Goal: Task Accomplishment & Management: Manage account settings

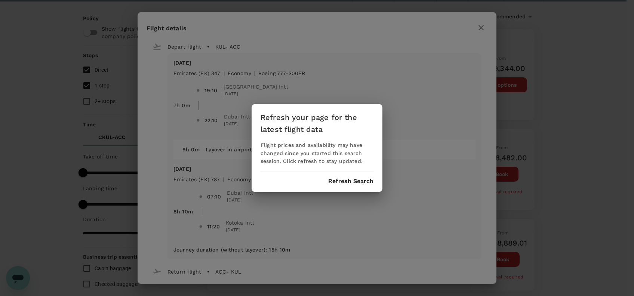
scroll to position [216, 0]
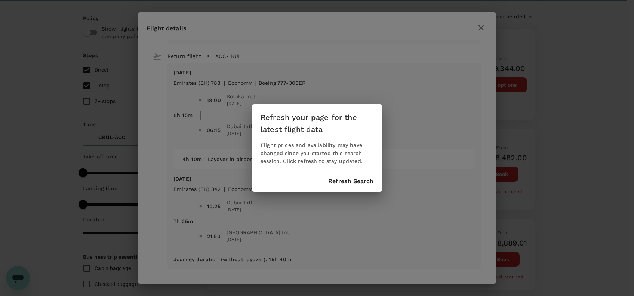
drag, startPoint x: 0, startPoint y: 0, endPoint x: 359, endPoint y: 170, distance: 396.9
click at [347, 181] on button "Refresh Search" at bounding box center [350, 181] width 45 height 7
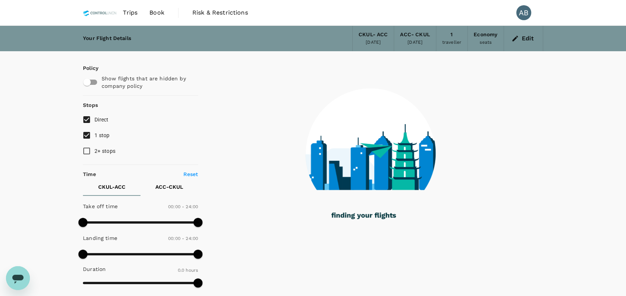
click at [131, 12] on span "Trips" at bounding box center [130, 12] width 15 height 9
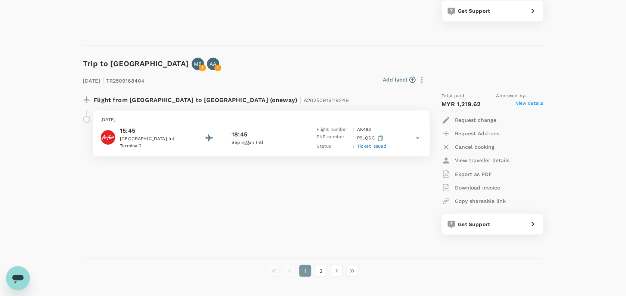
scroll to position [1967, 0]
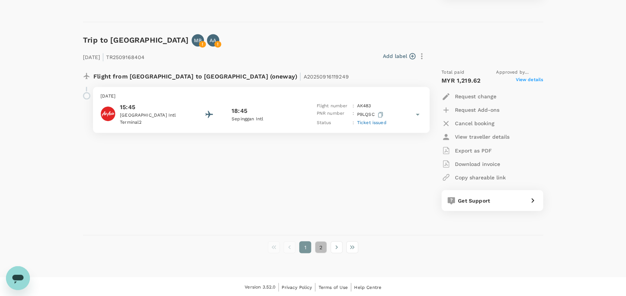
click at [321, 245] on button "2" at bounding box center [321, 247] width 12 height 12
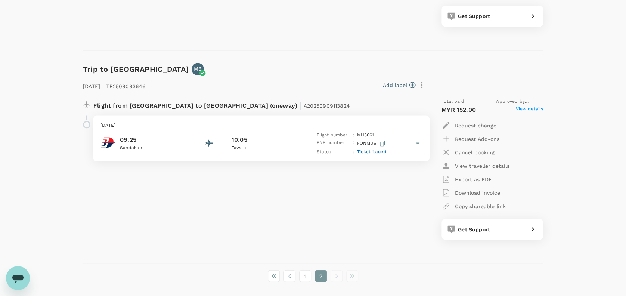
scroll to position [662, 0]
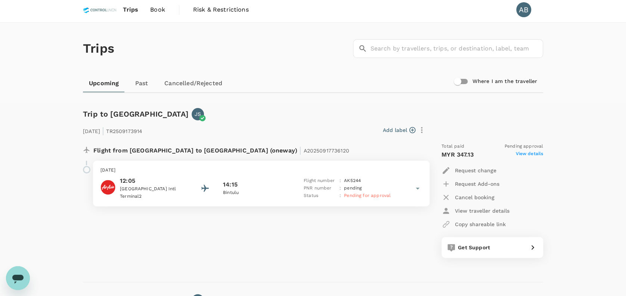
scroll to position [0, 0]
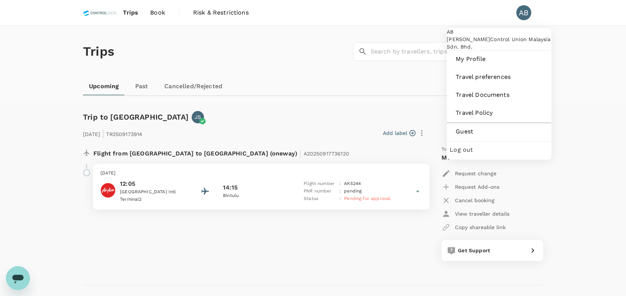
click at [526, 18] on div "AB" at bounding box center [524, 12] width 15 height 15
click at [460, 136] on span "Guest" at bounding box center [499, 131] width 87 height 9
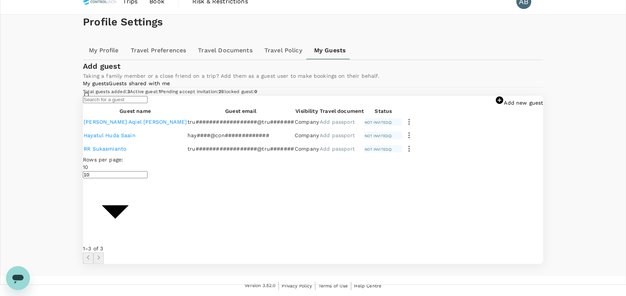
scroll to position [125, 0]
click at [126, 152] on link "RR Sukasmianto" at bounding box center [105, 149] width 43 height 6
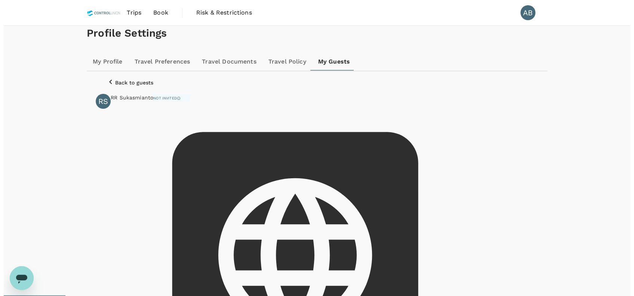
scroll to position [99, 0]
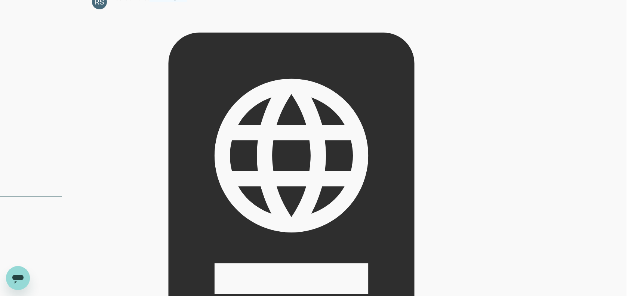
type input "R"
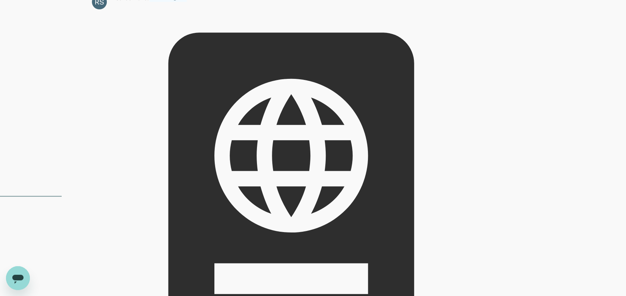
drag, startPoint x: 485, startPoint y: 136, endPoint x: 495, endPoint y: 138, distance: 10.6
click at [494, 115] on div "Back to guests RS RR Sukasmianto Not invited [EMAIL_ADDRESS][DOMAIN_NAME] Role …" at bounding box center [313, 201] width 460 height 458
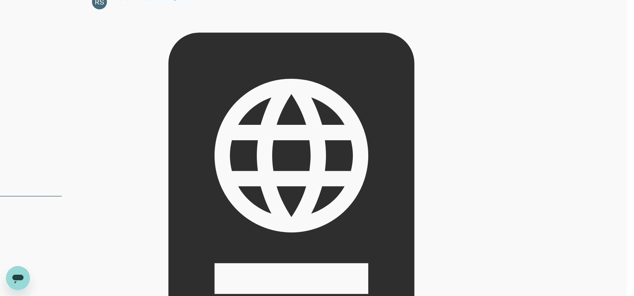
type input "R"
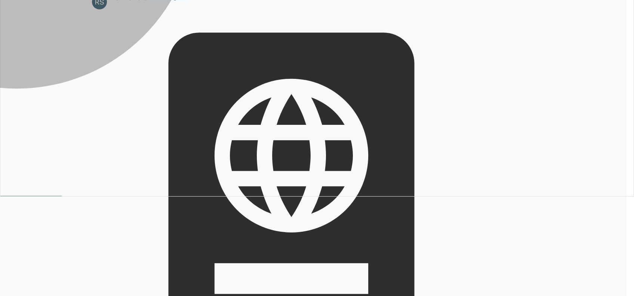
type input "Mr"
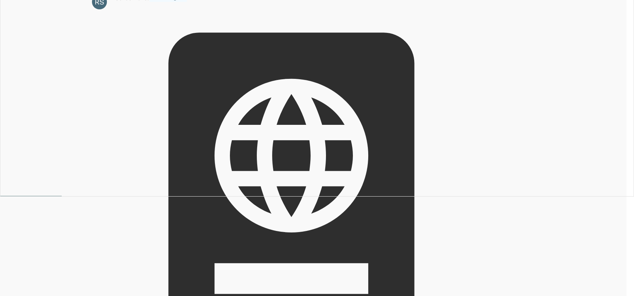
type input "work-related"
